Goal: Information Seeking & Learning: Learn about a topic

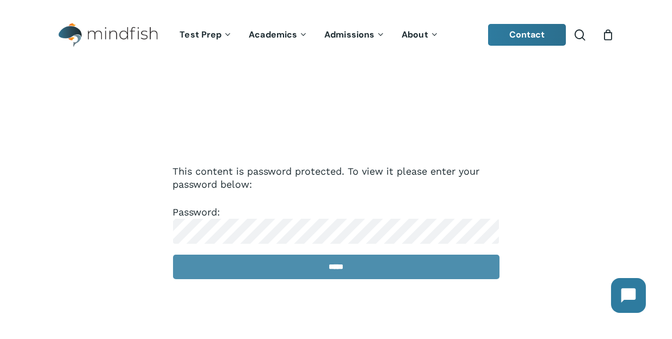
click at [333, 274] on input "*****" at bounding box center [336, 267] width 327 height 24
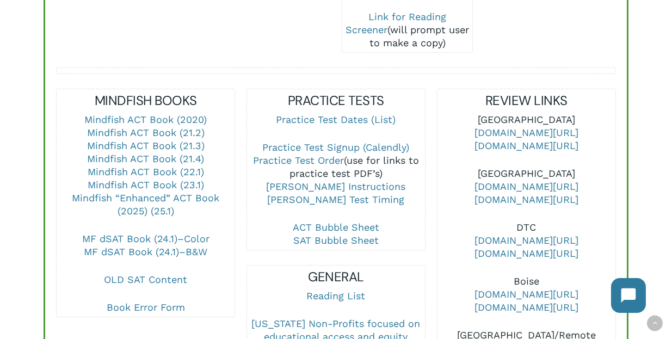
scroll to position [387, 0]
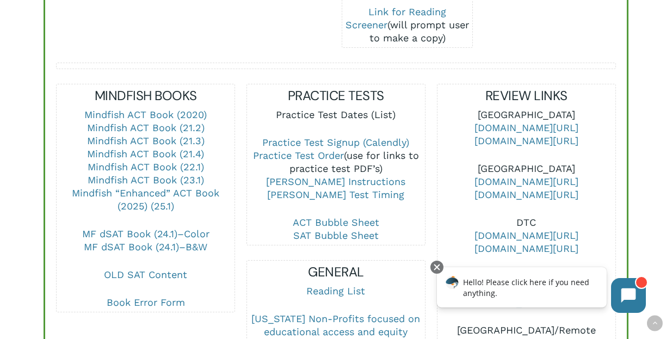
click at [340, 109] on link "Practice Test Dates (List)" at bounding box center [337, 114] width 120 height 11
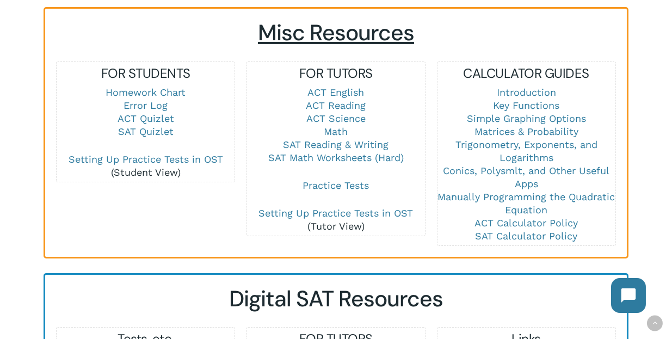
scroll to position [807, 0]
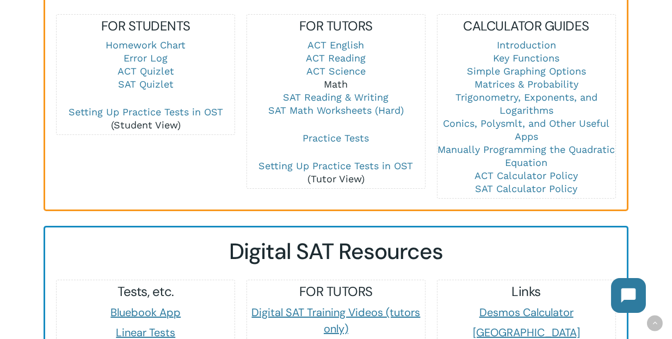
click at [336, 78] on link "Math" at bounding box center [336, 83] width 24 height 11
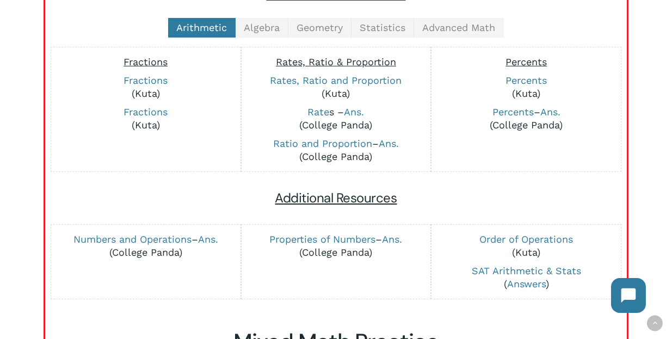
scroll to position [298, 0]
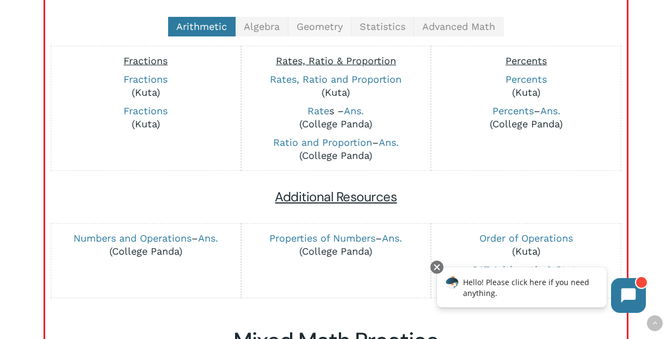
click at [316, 23] on span "Geometry" at bounding box center [320, 26] width 46 height 11
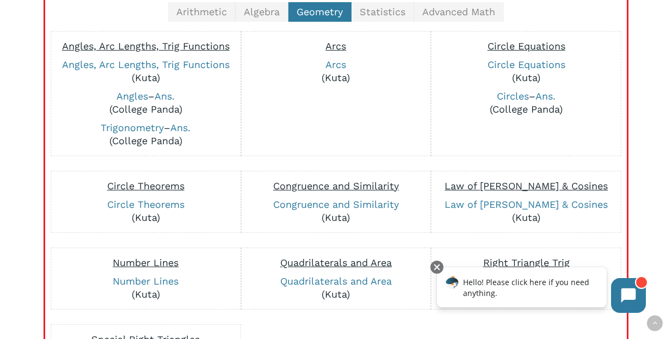
scroll to position [315, 0]
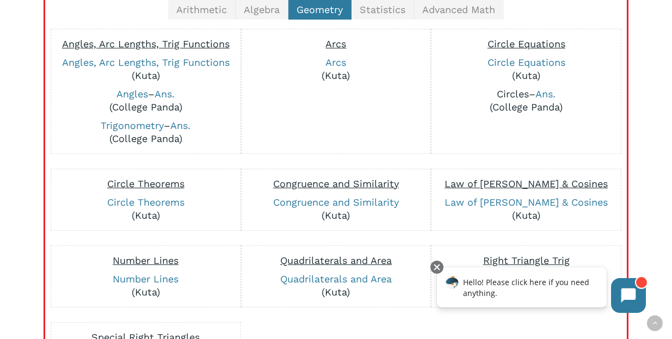
click at [516, 90] on link "Circles" at bounding box center [513, 93] width 32 height 11
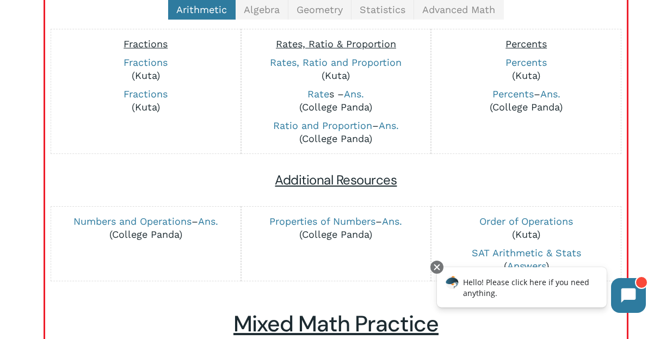
click at [32, 144] on div "Math Math Strategies Making Up Numbers Desmos Guidance Handout SAT Desmos Pract…" at bounding box center [336, 109] width 672 height 695
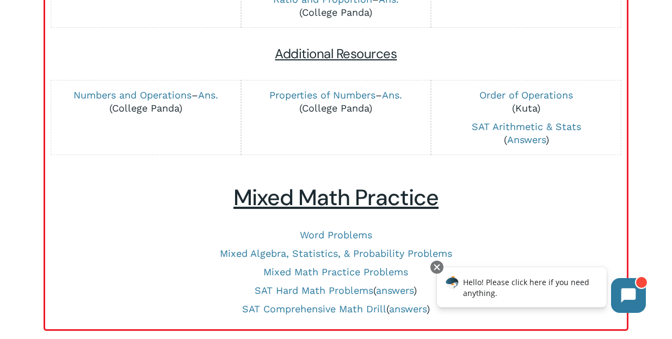
click at [57, 229] on p "Word Problems" at bounding box center [336, 235] width 560 height 13
